Goal: Information Seeking & Learning: Learn about a topic

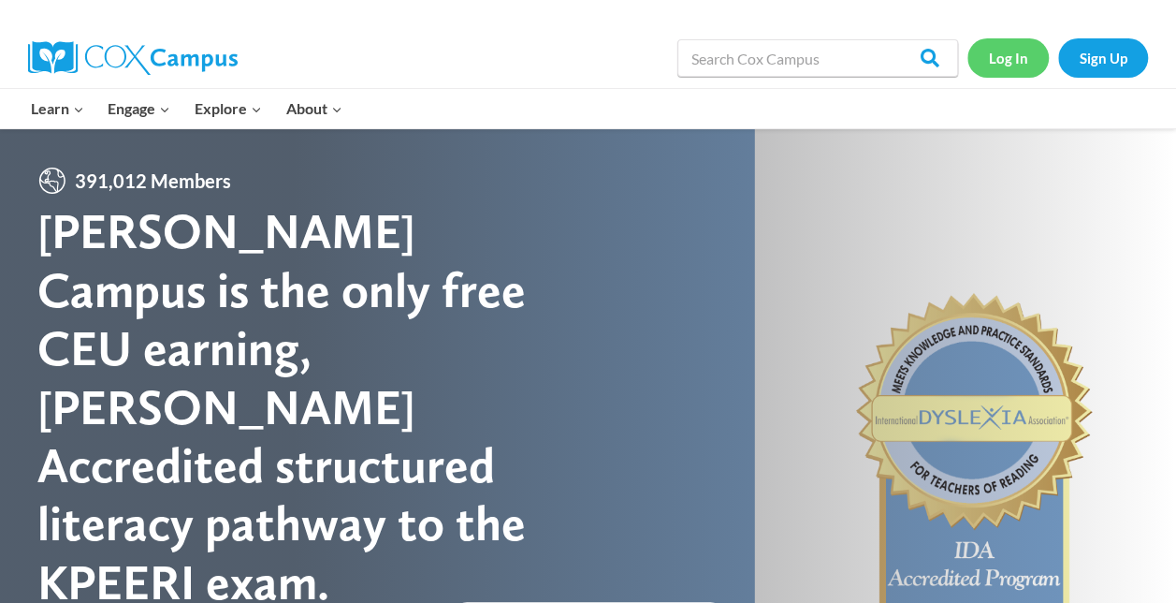
click at [999, 73] on link "Log In" at bounding box center [1007, 57] width 81 height 38
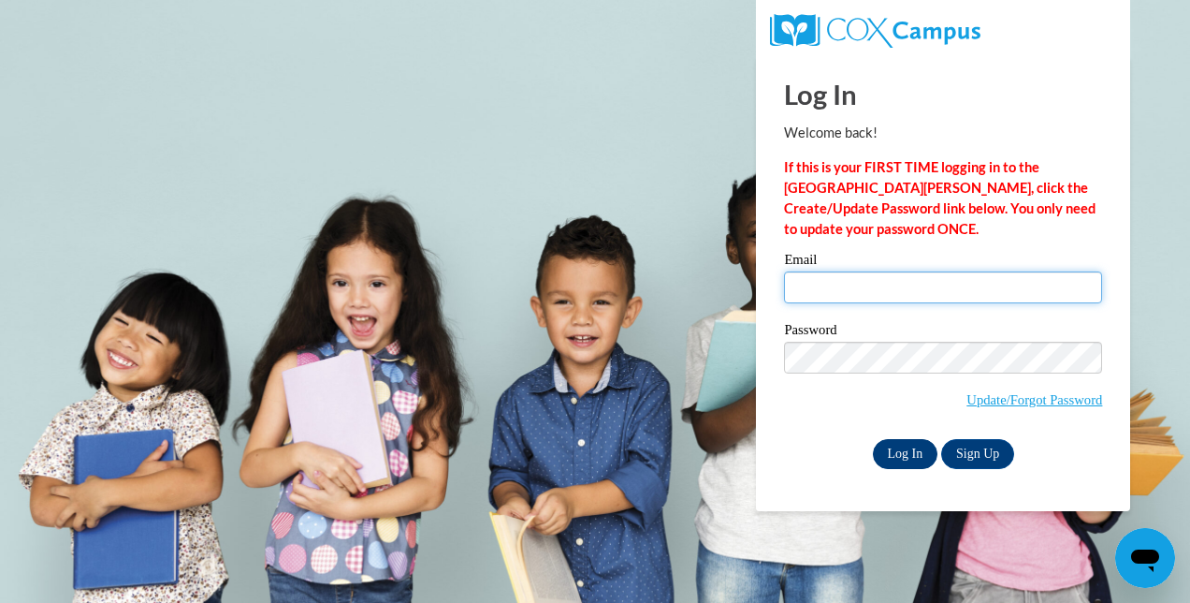
type input "haenleina9302@my.uwstout.edu"
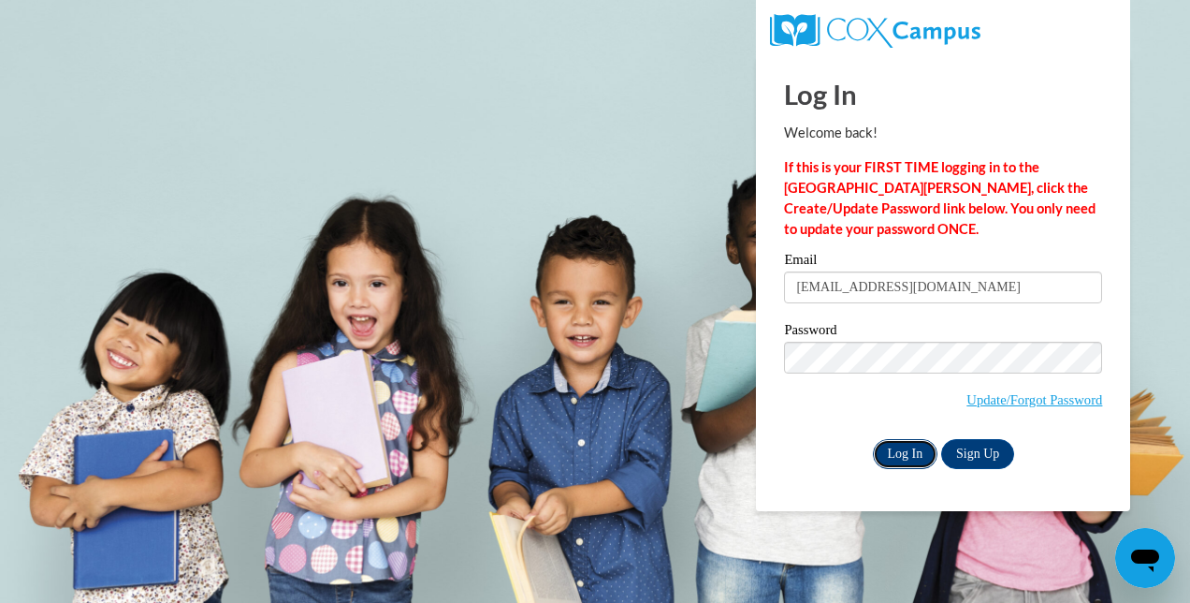
click at [911, 458] on input "Log In" at bounding box center [905, 454] width 65 height 30
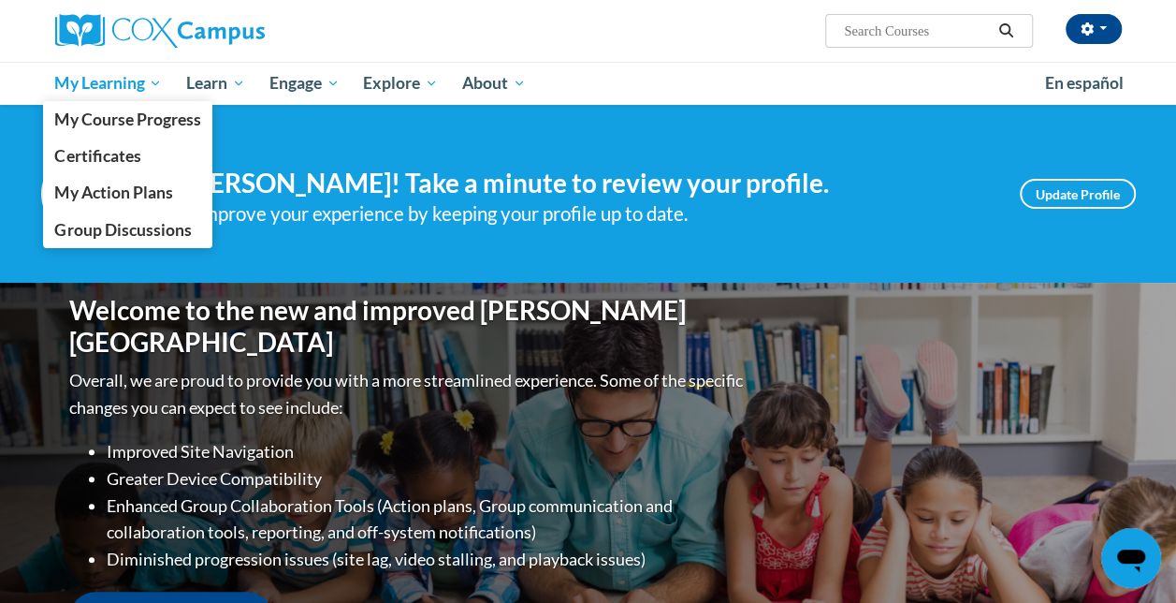
click at [120, 80] on span "My Learning" at bounding box center [108, 83] width 108 height 22
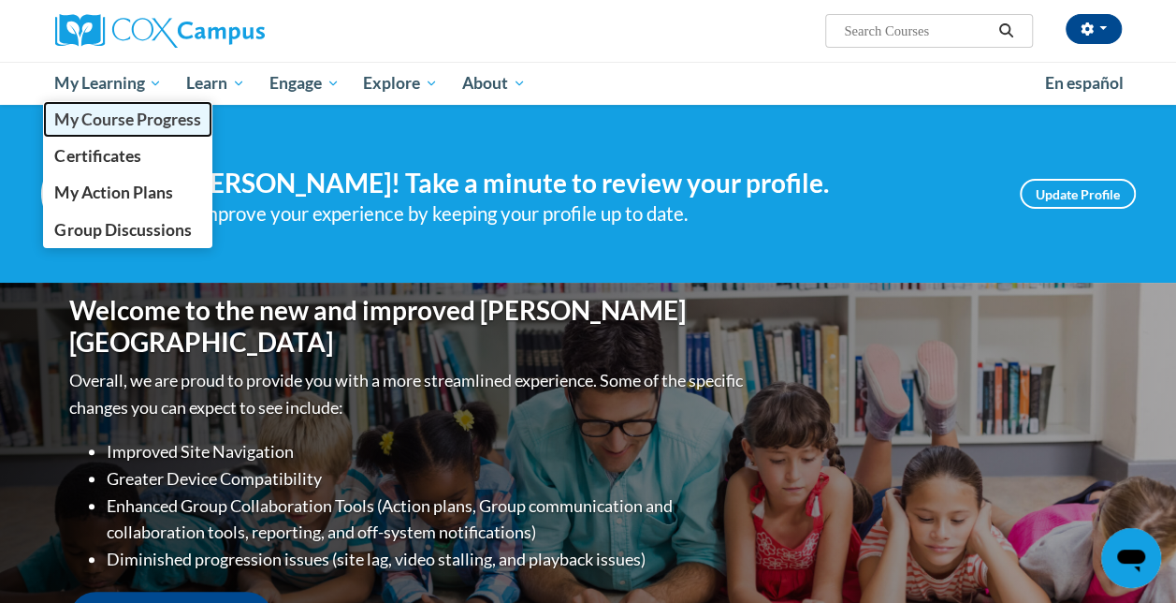
click at [121, 115] on span "My Course Progress" at bounding box center [127, 119] width 146 height 20
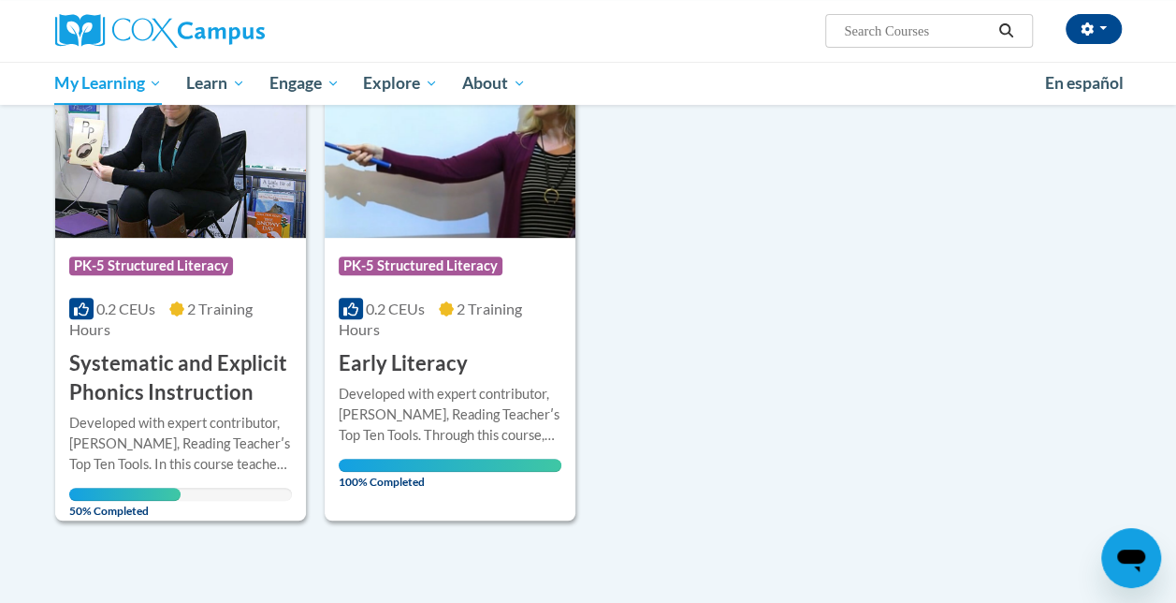
scroll to position [239, 0]
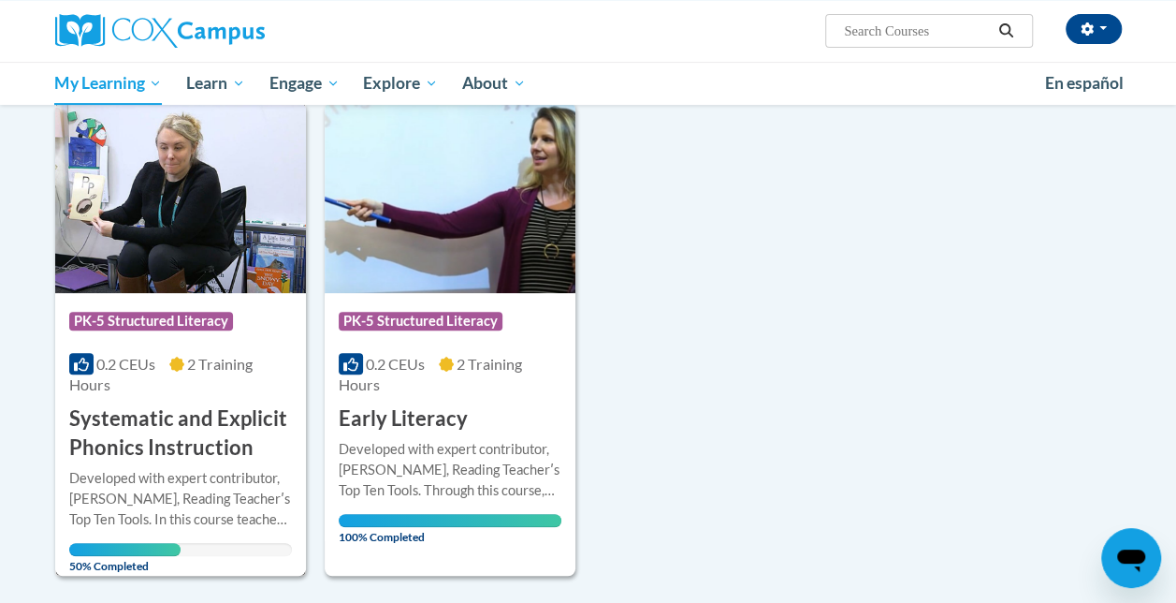
click at [230, 260] on img at bounding box center [180, 197] width 251 height 191
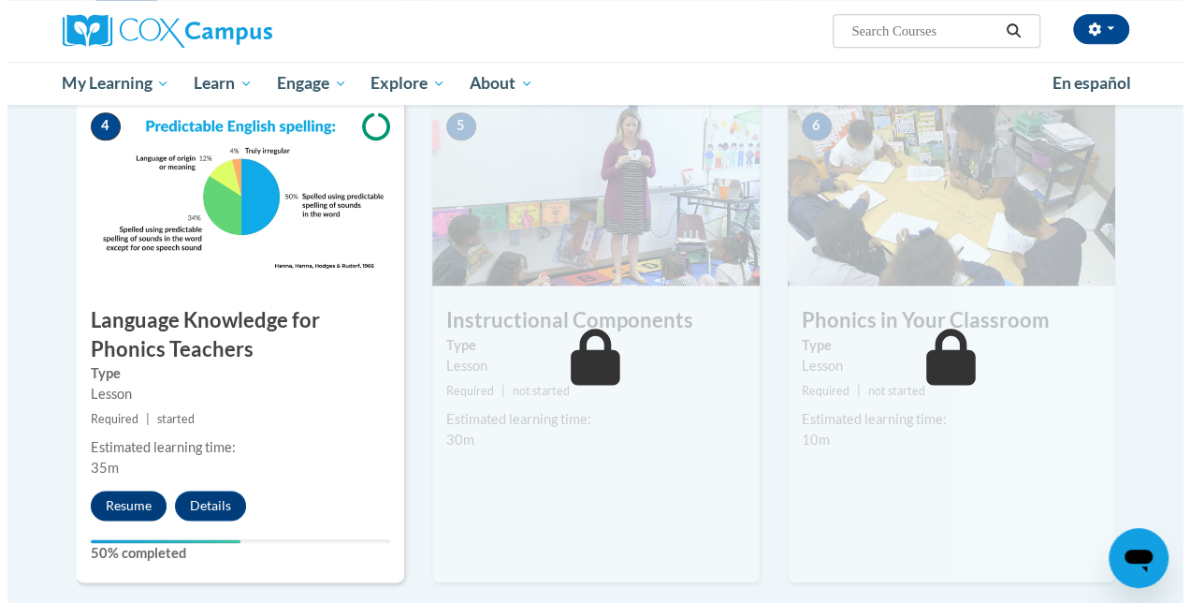
scroll to position [953, 0]
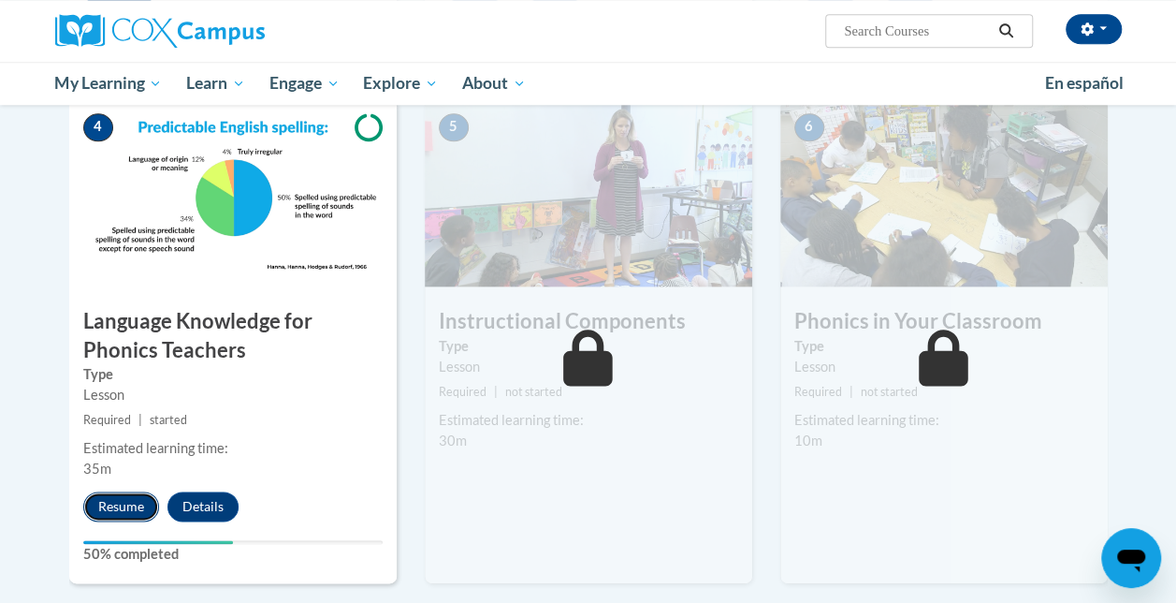
click at [134, 501] on button "Resume" at bounding box center [121, 506] width 76 height 30
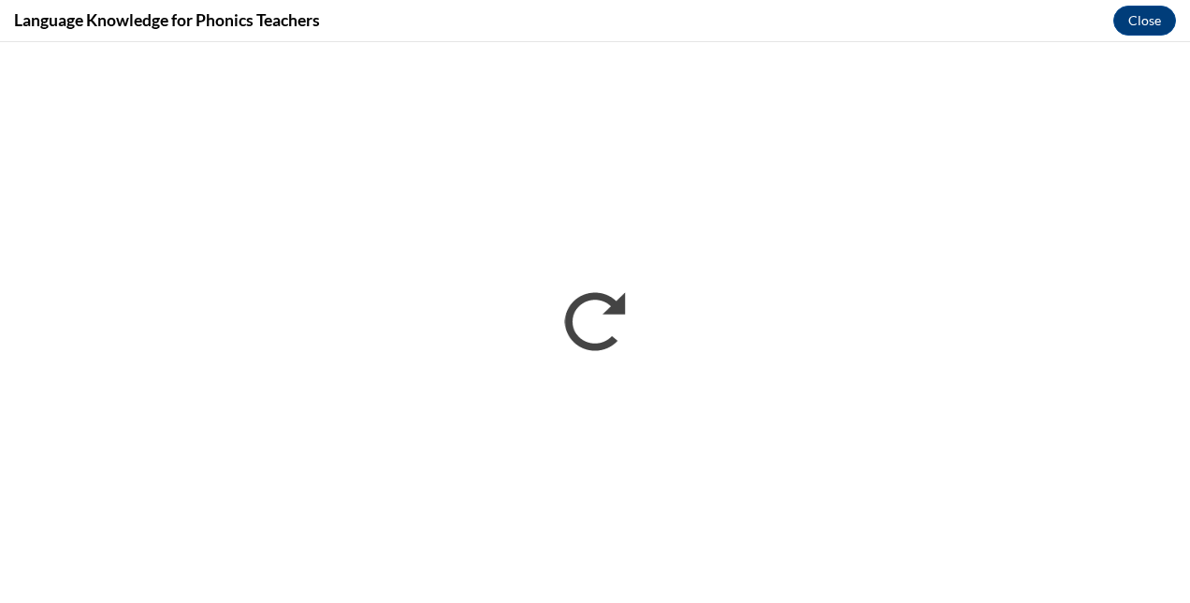
scroll to position [0, 0]
